Goal: Task Accomplishment & Management: Use online tool/utility

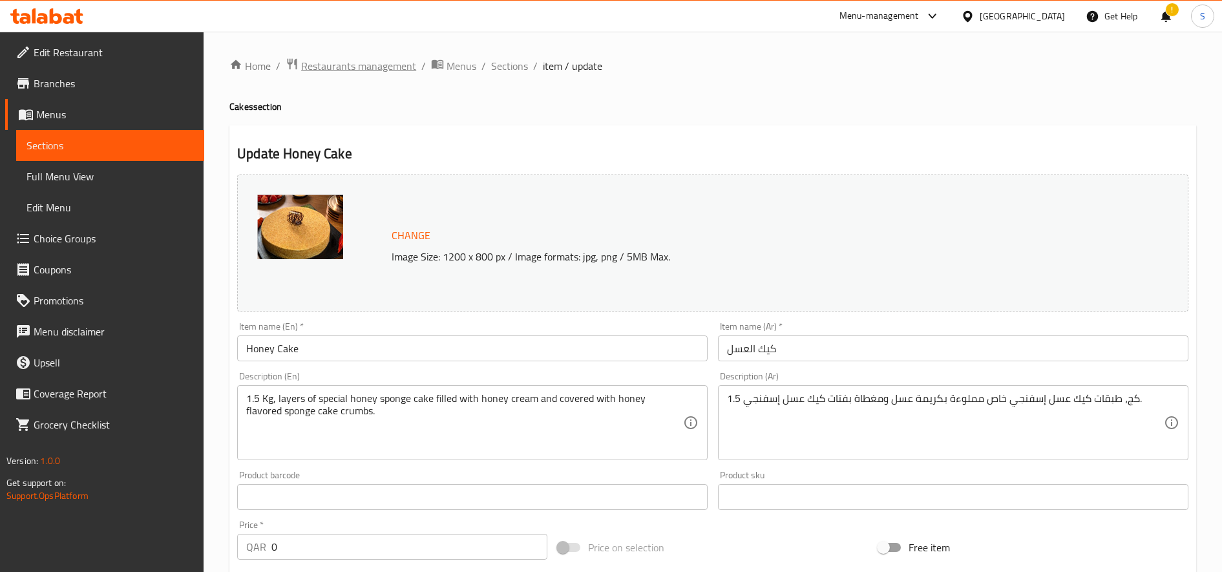
click at [379, 66] on span "Restaurants management" at bounding box center [358, 66] width 115 height 16
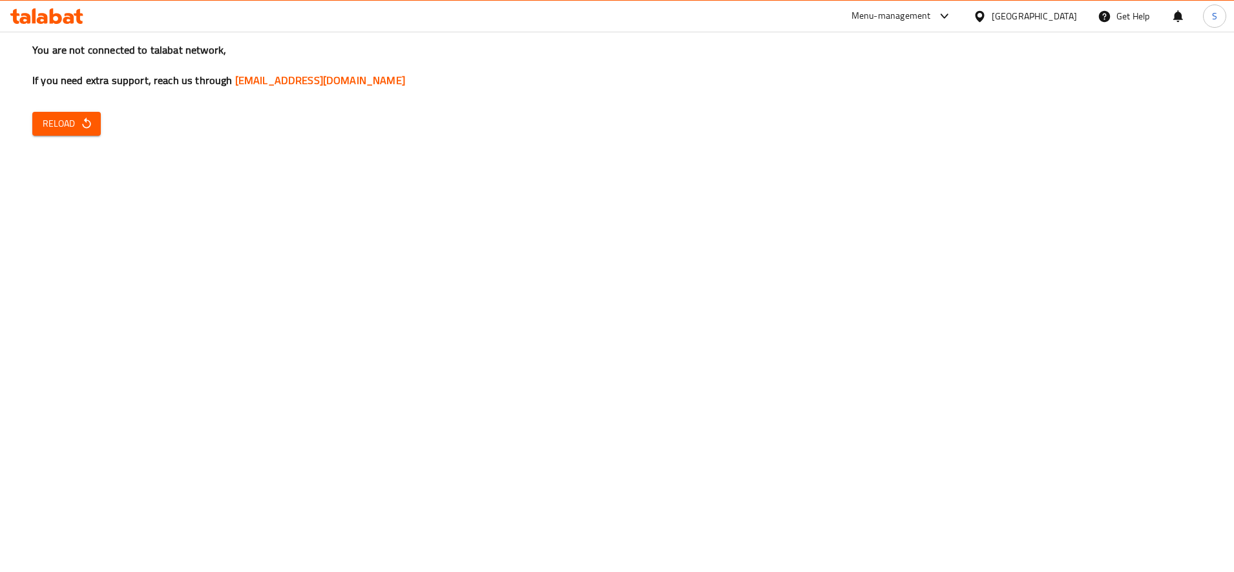
click at [117, 204] on div "You are not connected to talabat network, If you need extra support, reach us t…" at bounding box center [617, 286] width 1234 height 572
drag, startPoint x: 54, startPoint y: 138, endPoint x: 61, endPoint y: 141, distance: 7.8
click at [61, 141] on div "You are not connected to talabat network, If you need extra support, reach us t…" at bounding box center [617, 286] width 1234 height 572
click at [83, 120] on icon "button" at bounding box center [86, 123] width 13 height 13
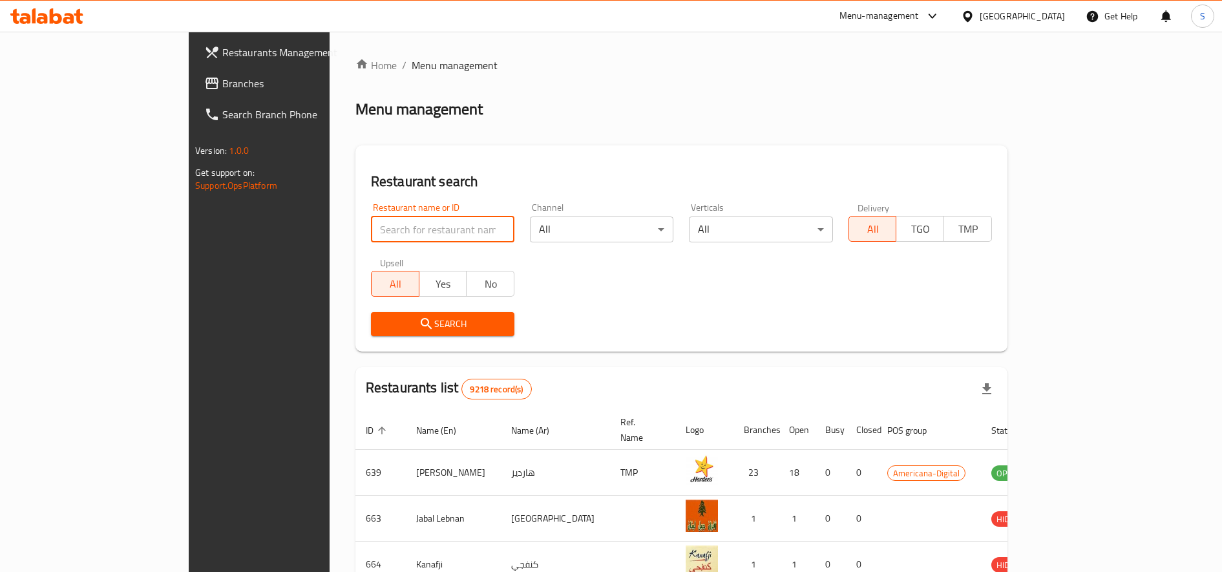
click at [377, 233] on input "search" at bounding box center [442, 229] width 143 height 26
type input "wooden bakery"
click button "Search" at bounding box center [442, 324] width 143 height 24
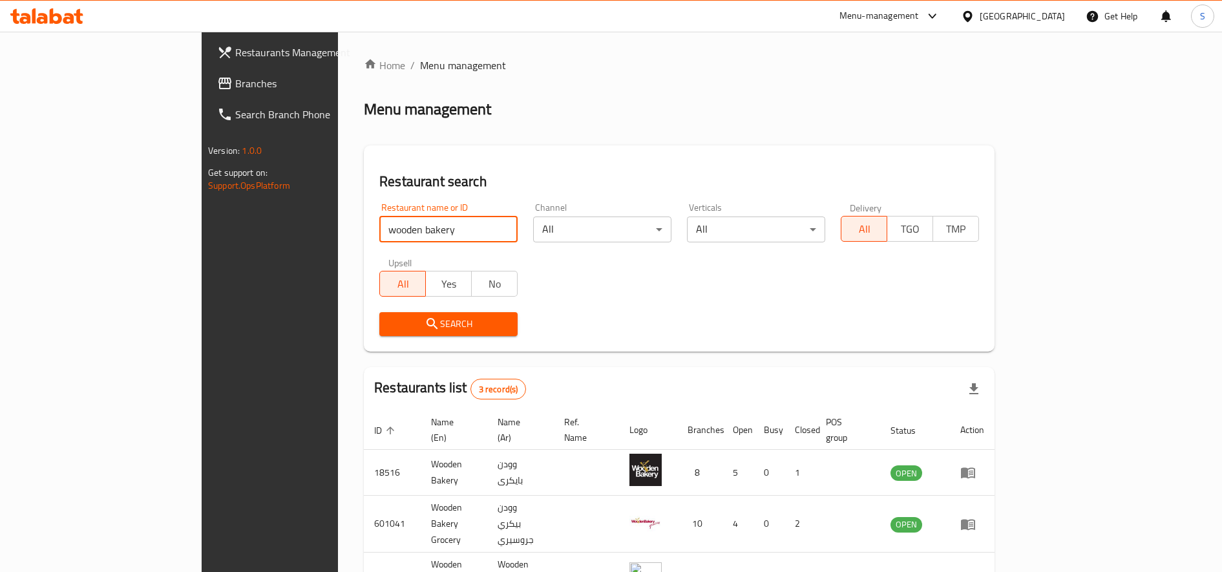
scroll to position [71, 0]
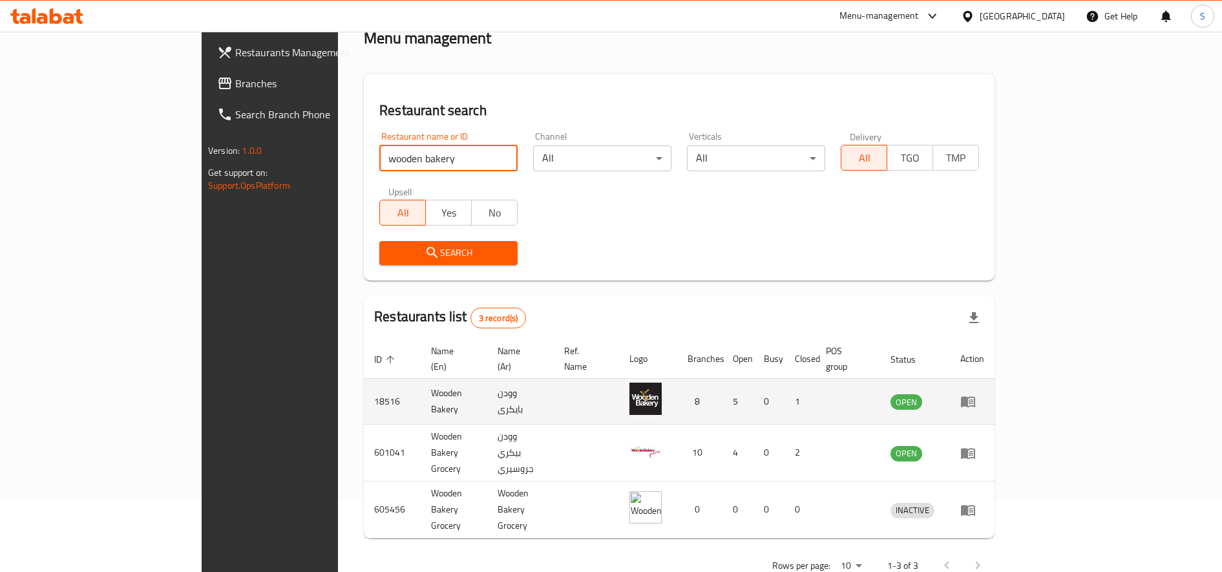
click at [984, 393] on link "enhanced table" at bounding box center [972, 401] width 24 height 16
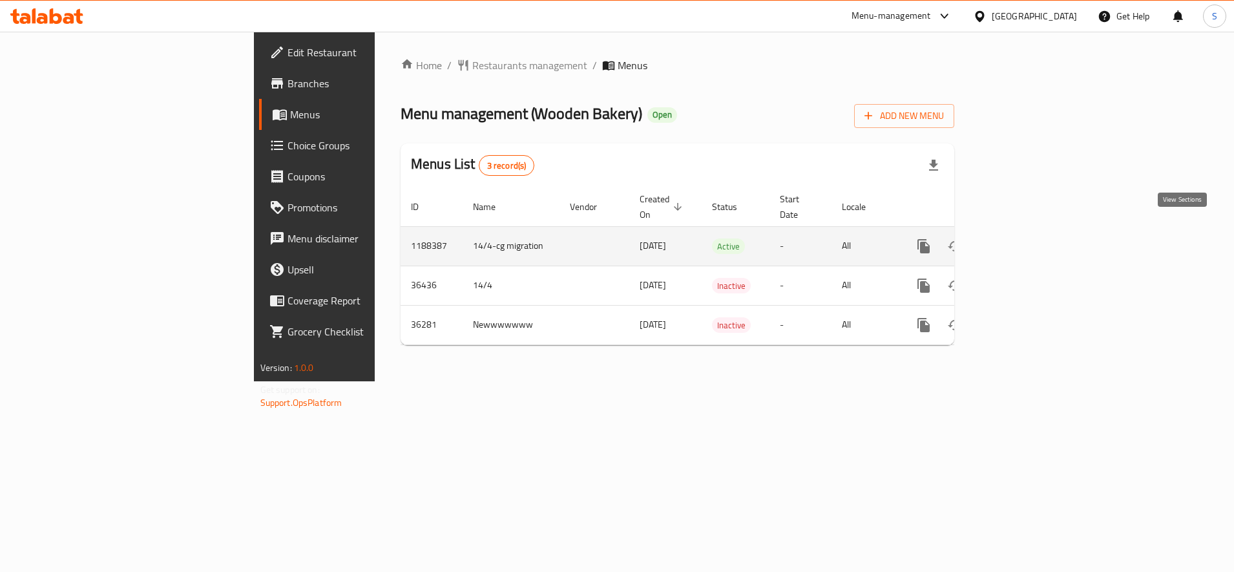
click at [1025, 238] on icon "enhanced table" at bounding box center [1017, 246] width 16 height 16
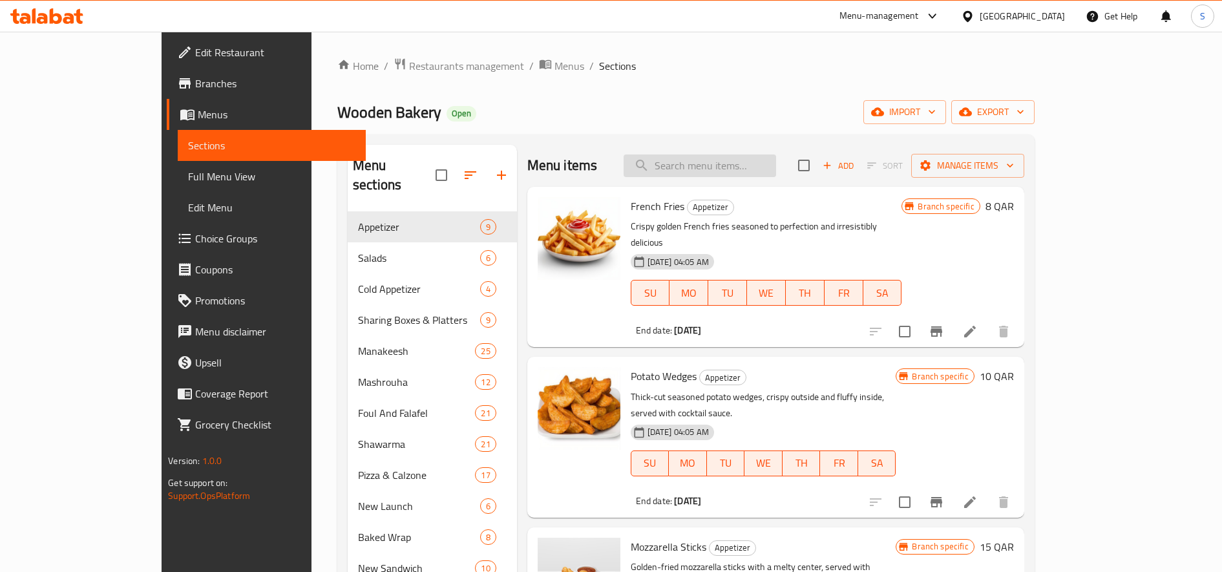
click at [736, 160] on input "search" at bounding box center [699, 165] width 152 height 23
paste input ""Zaatar manoushe large ""
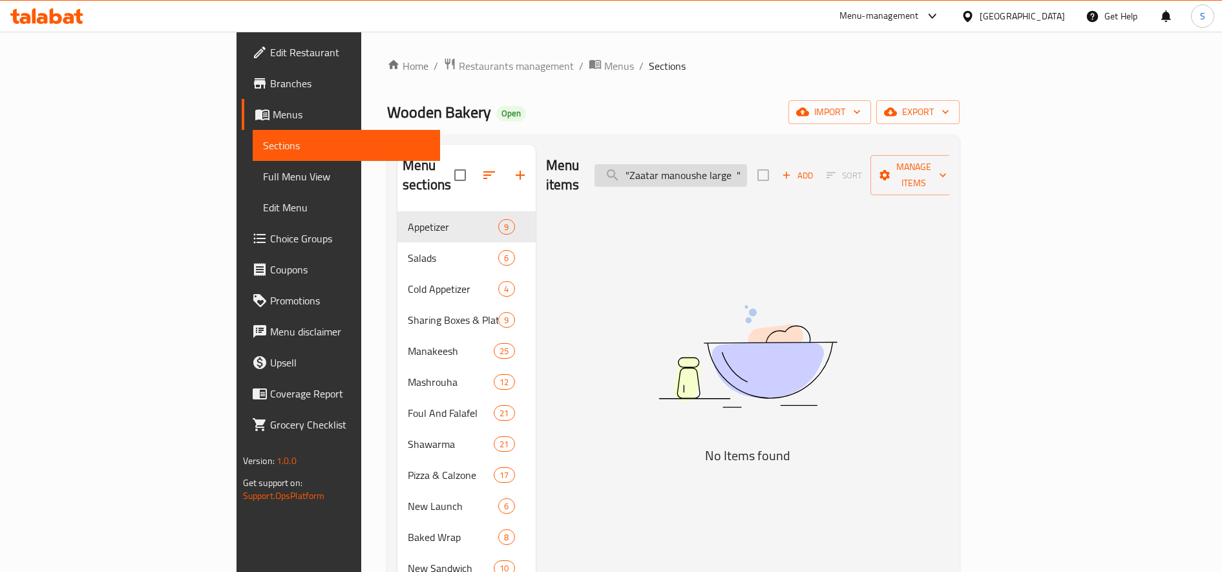
paste input "search"
drag, startPoint x: 722, startPoint y: 163, endPoint x: 680, endPoint y: 163, distance: 41.4
click at [680, 163] on div "Menu items "Zaatar manoushe large " Add Sort Manage items" at bounding box center [748, 175] width 404 height 61
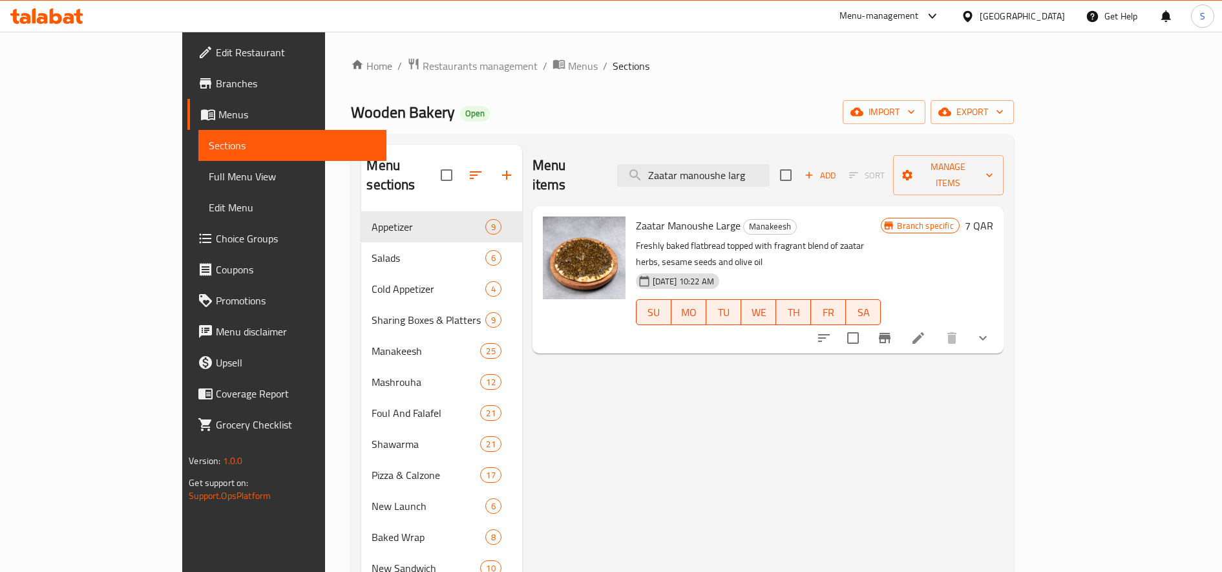
type input "Zaatar manoushe larg"
